Goal: Find specific fact: Find specific fact

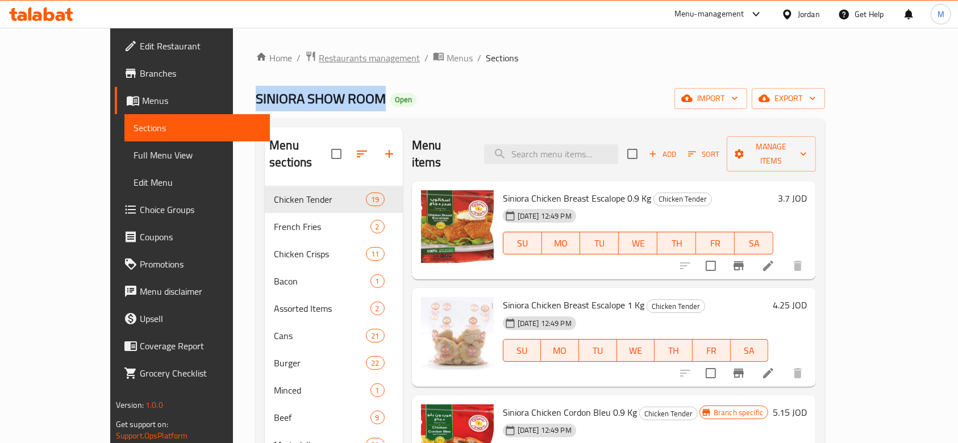
click at [339, 56] on span "Restaurants management" at bounding box center [369, 58] width 101 height 14
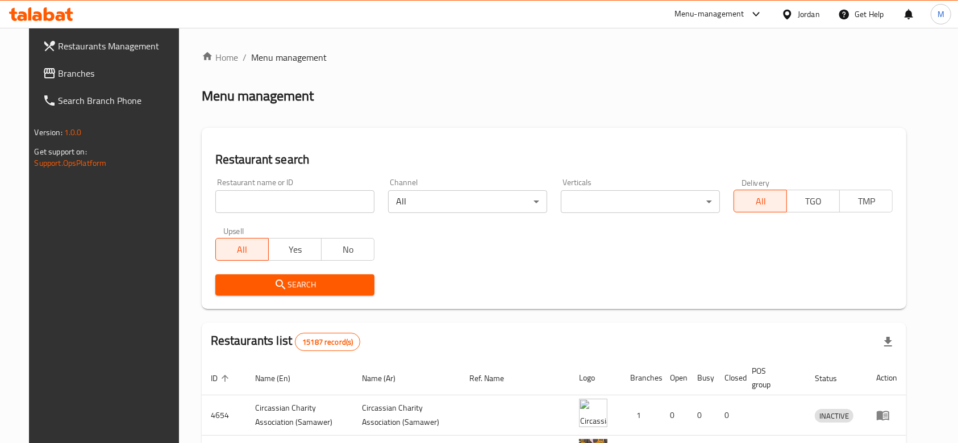
click at [309, 201] on input "search" at bounding box center [294, 201] width 159 height 23
type input "ش"
type input "الرفاعي"
click button "Search" at bounding box center [294, 284] width 159 height 21
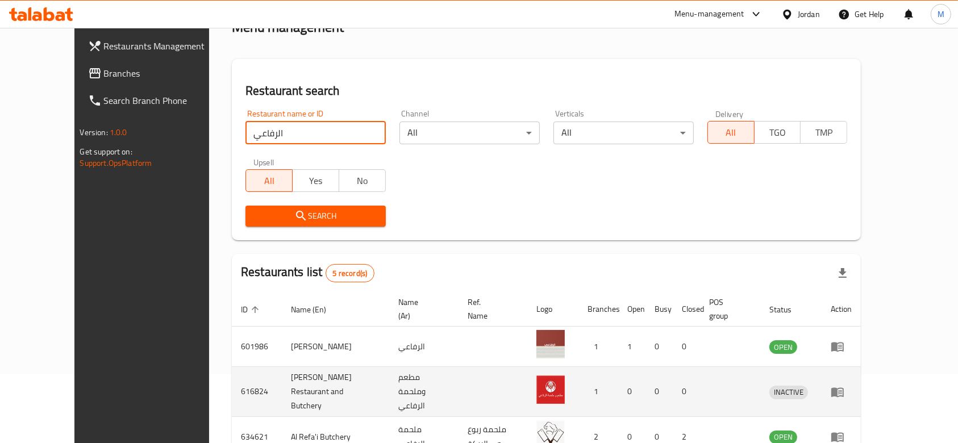
scroll to position [151, 0]
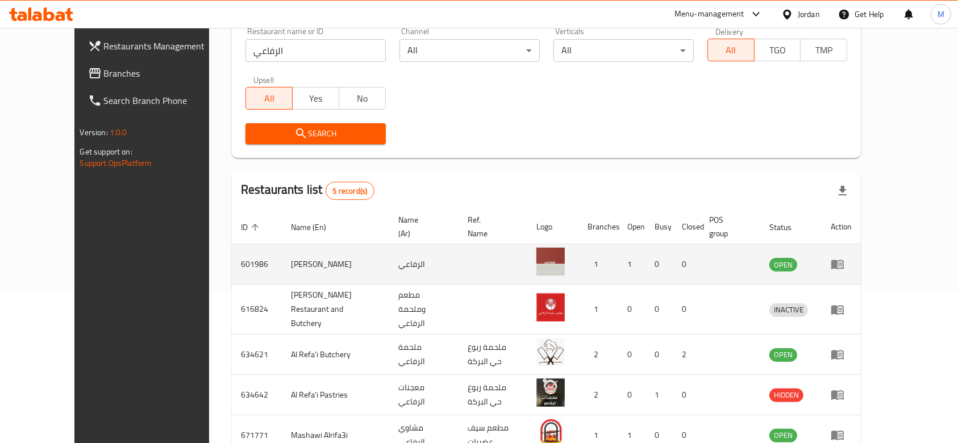
click at [232, 252] on td "601986" at bounding box center [257, 264] width 50 height 40
copy td "601986"
